Goal: Task Accomplishment & Management: Use online tool/utility

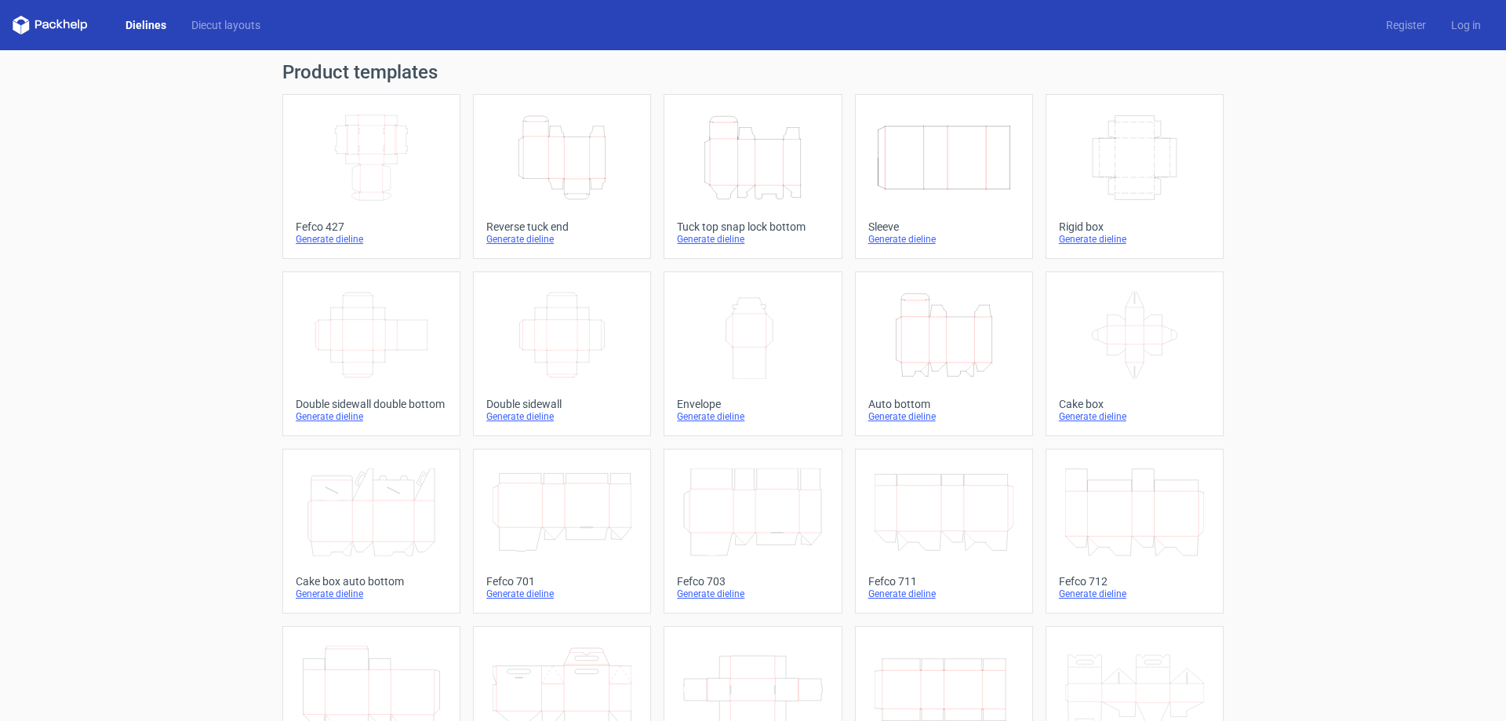
click at [556, 141] on icon "Height Depth Width" at bounding box center [561, 158] width 139 height 88
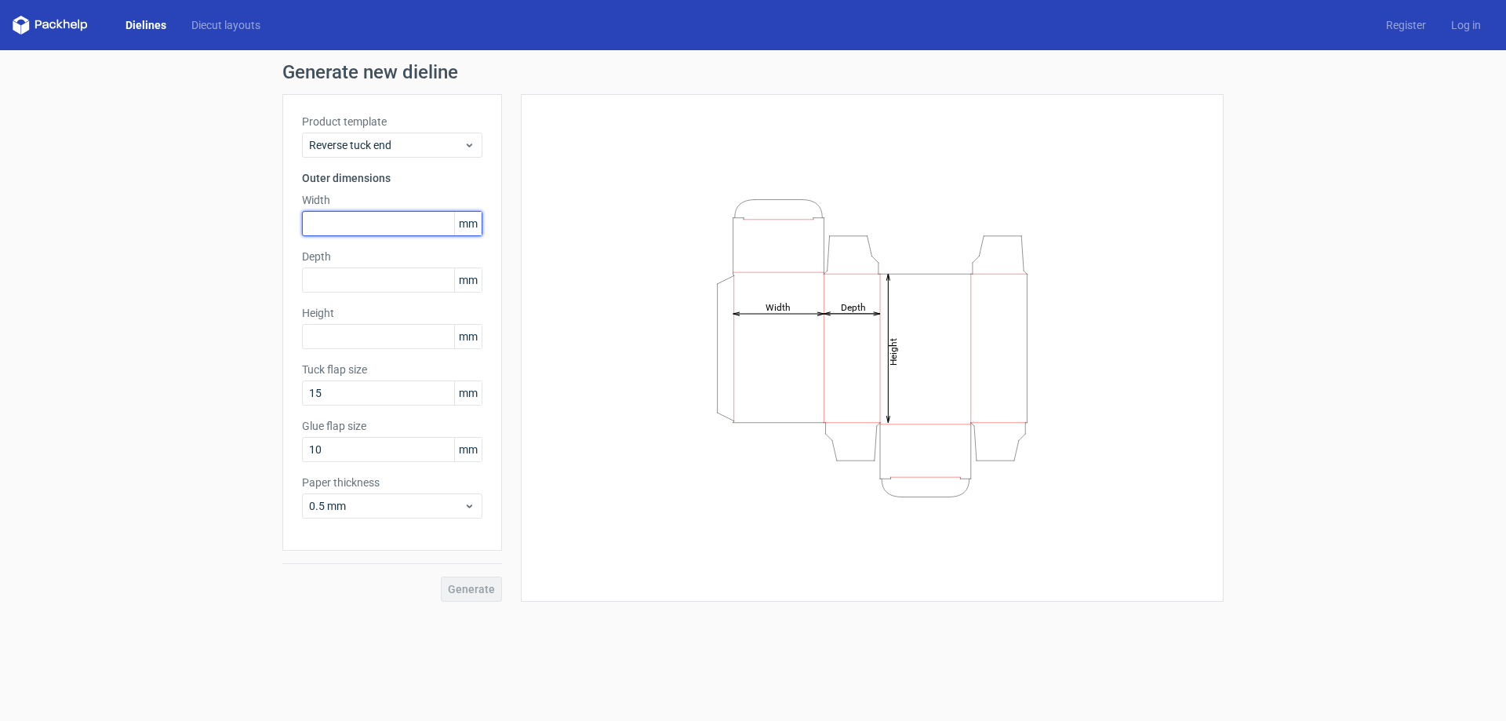
click at [329, 217] on input "text" at bounding box center [392, 223] width 180 height 25
type input "41"
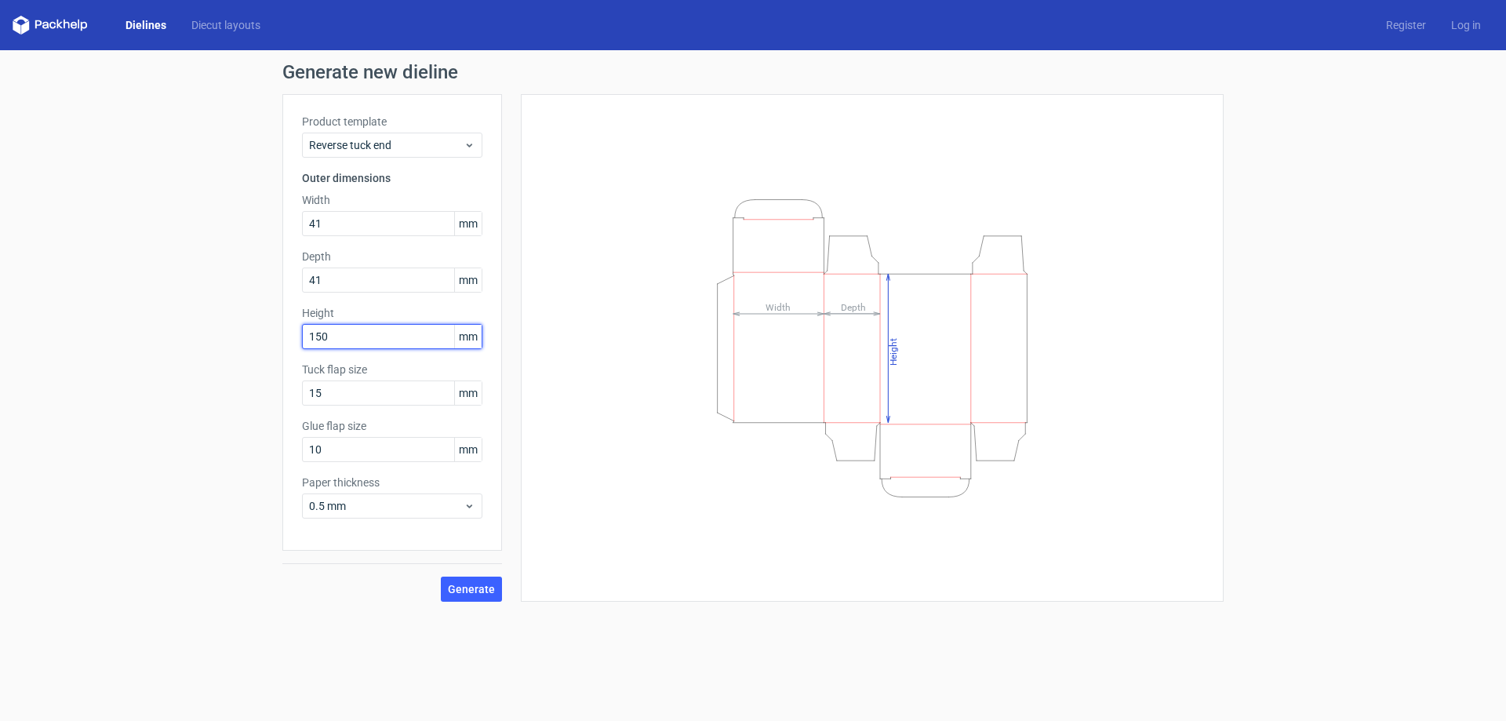
type input "150"
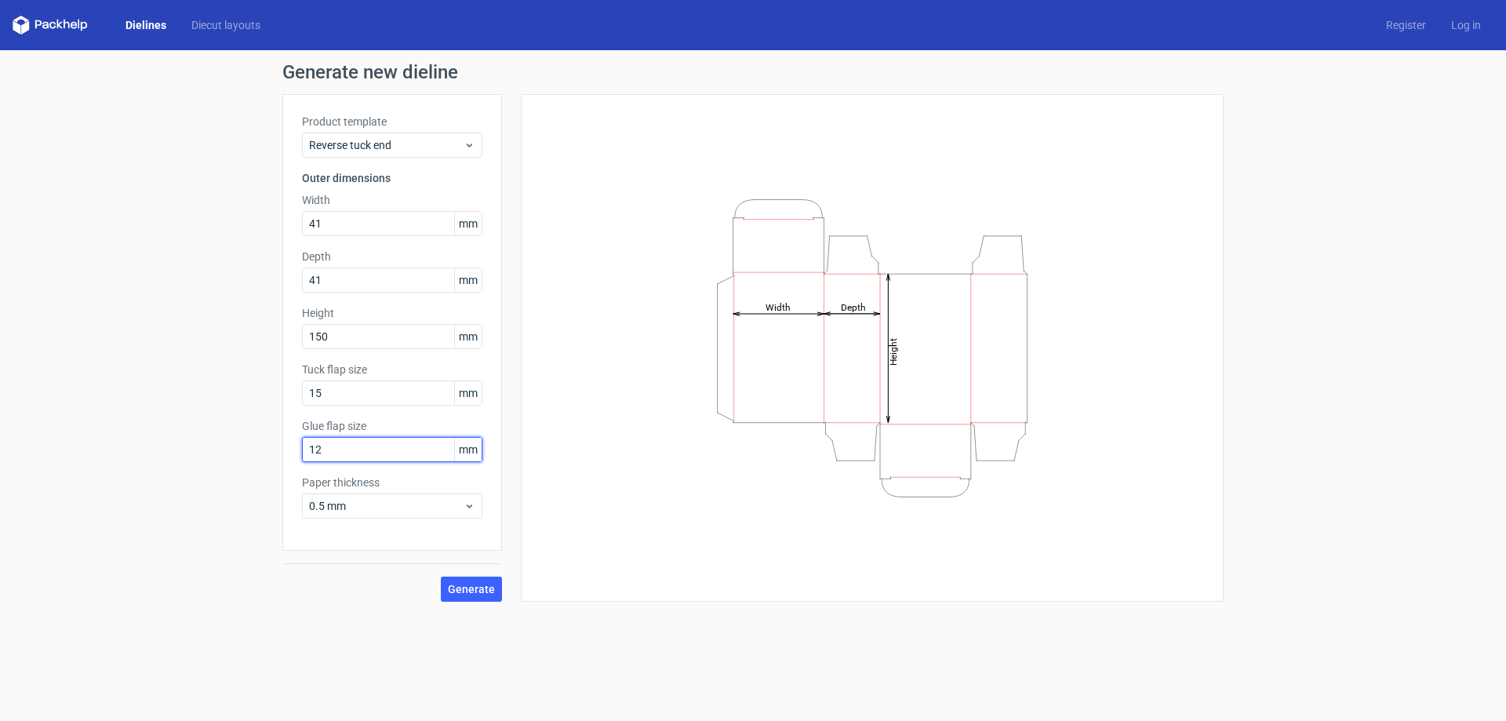
type input "12"
click at [474, 583] on button "Generate" at bounding box center [471, 588] width 61 height 25
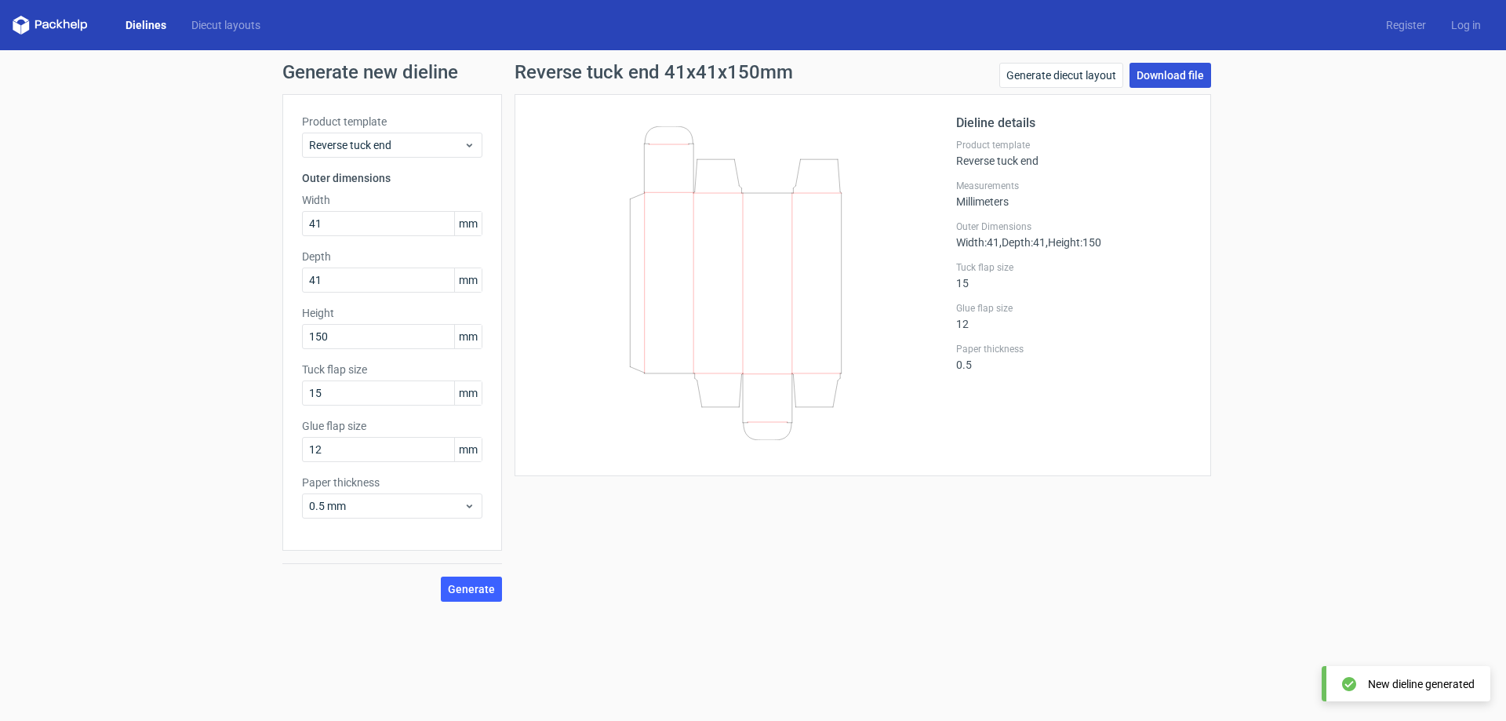
click at [1167, 74] on link "Download file" at bounding box center [1170, 75] width 82 height 25
